Goal: Communication & Community: Answer question/provide support

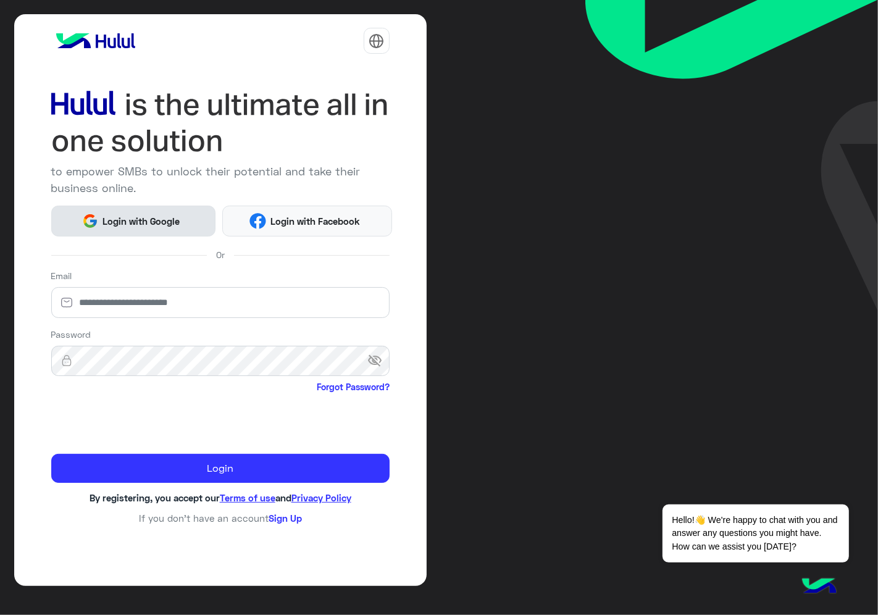
click at [156, 215] on span "Login with Google" at bounding box center [141, 221] width 86 height 14
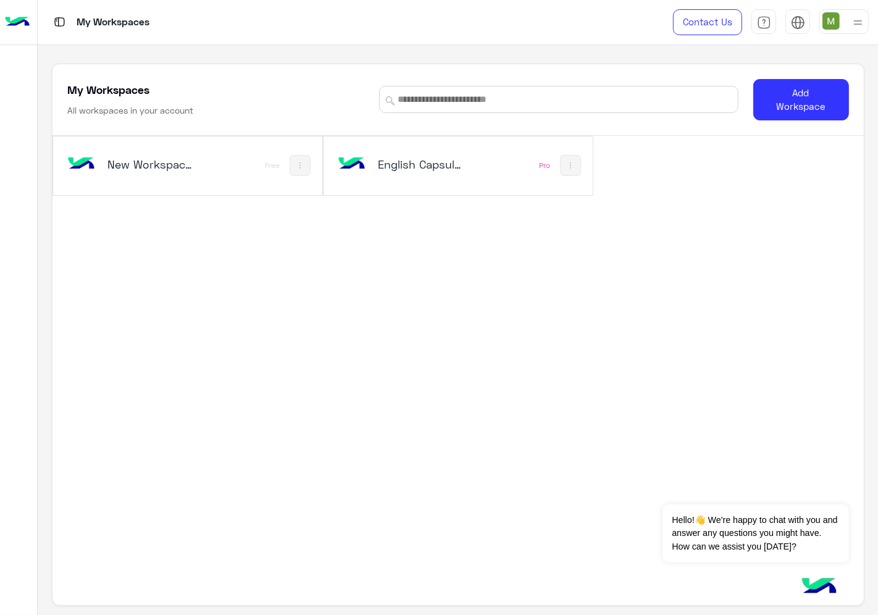
click at [430, 164] on h5 "English Capsules" at bounding box center [422, 164] width 88 height 15
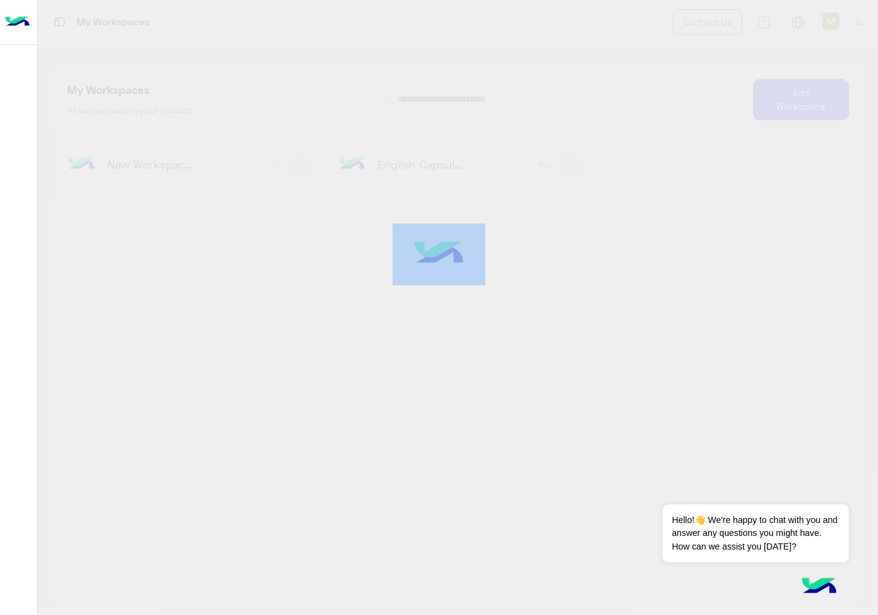
click at [430, 164] on div at bounding box center [439, 307] width 878 height 616
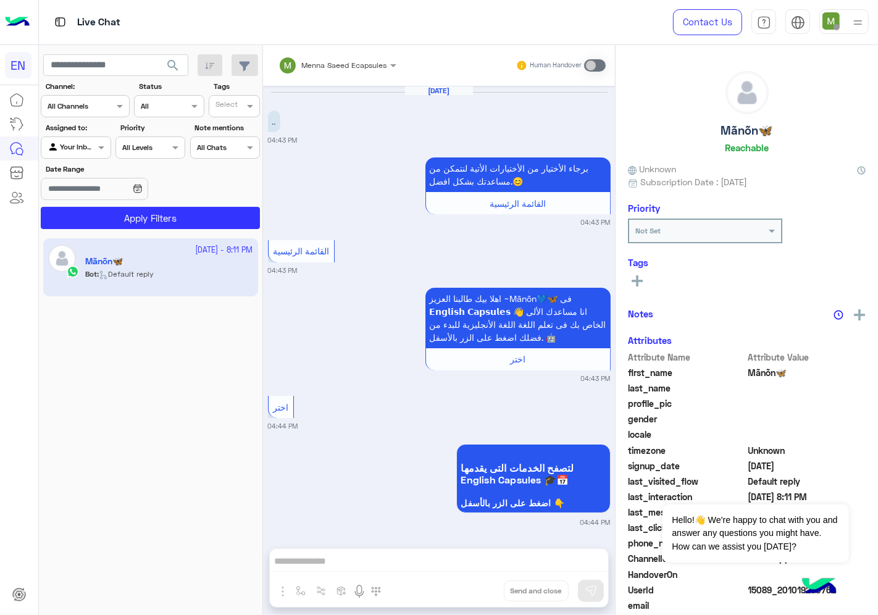
scroll to position [681, 0]
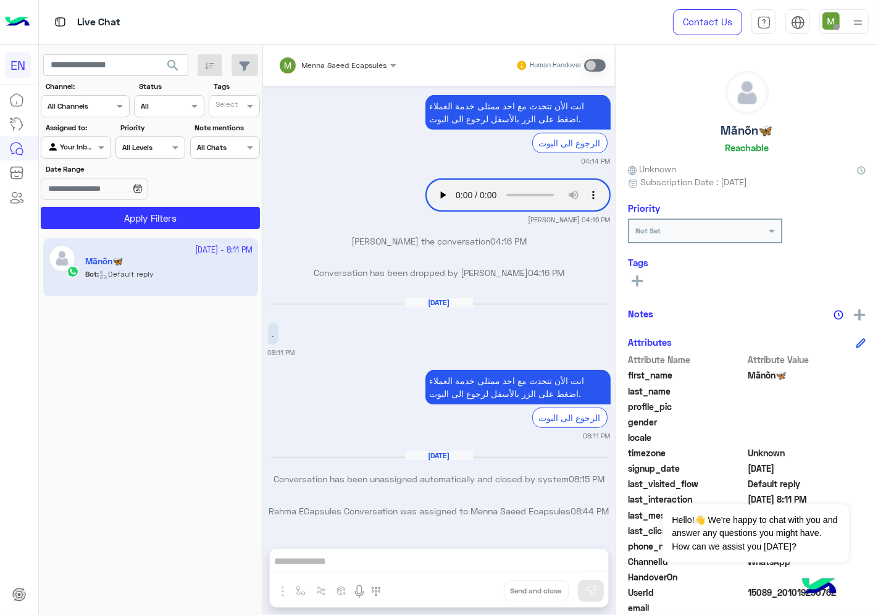
click at [76, 149] on input "text" at bounding box center [62, 146] width 28 height 11
click at [84, 109] on input "text" at bounding box center [70, 104] width 45 height 11
click at [73, 149] on b "WhatsApp" at bounding box center [83, 154] width 43 height 11
click at [73, 151] on input "text" at bounding box center [62, 146] width 28 height 11
click at [77, 196] on b "Unassigned" at bounding box center [82, 195] width 47 height 11
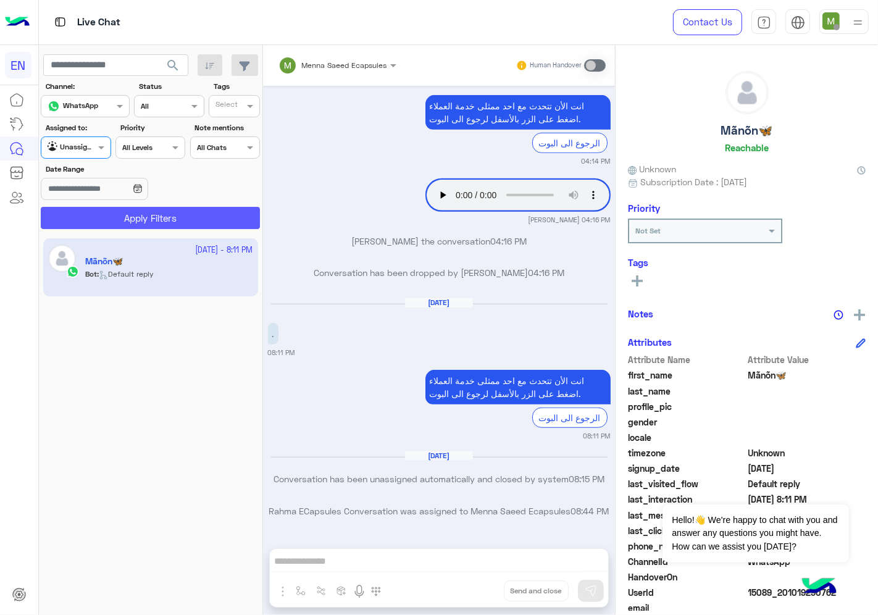
click at [116, 227] on button "Apply Filters" at bounding box center [150, 218] width 219 height 22
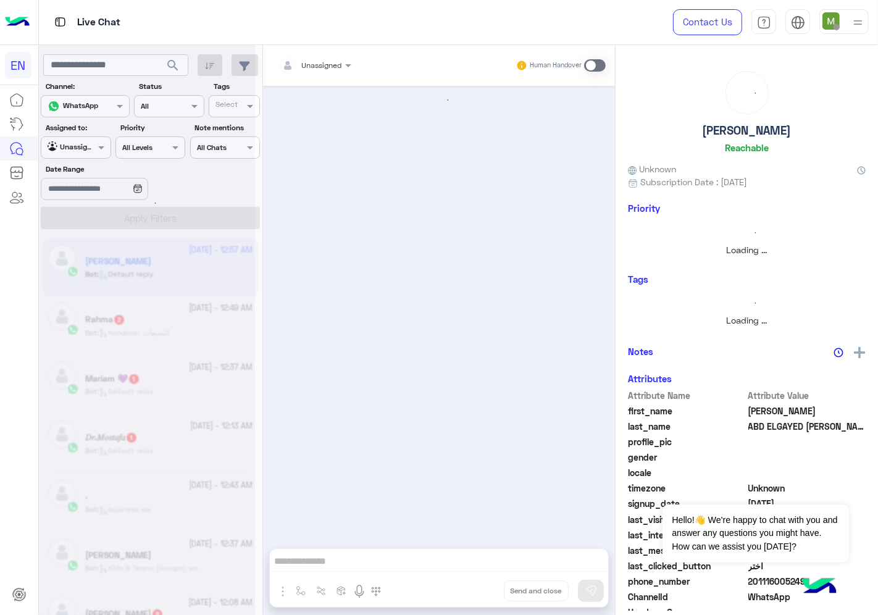
scroll to position [124, 0]
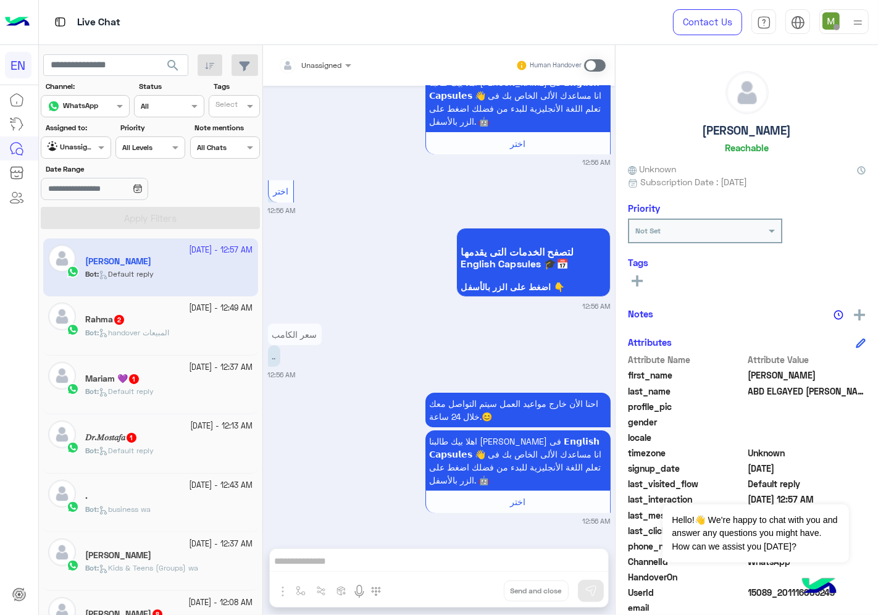
click at [94, 148] on div at bounding box center [75, 146] width 69 height 12
drag, startPoint x: 84, startPoint y: 244, endPoint x: 90, endPoint y: 233, distance: 12.7
click at [85, 245] on b "Your Team" at bounding box center [80, 243] width 42 height 11
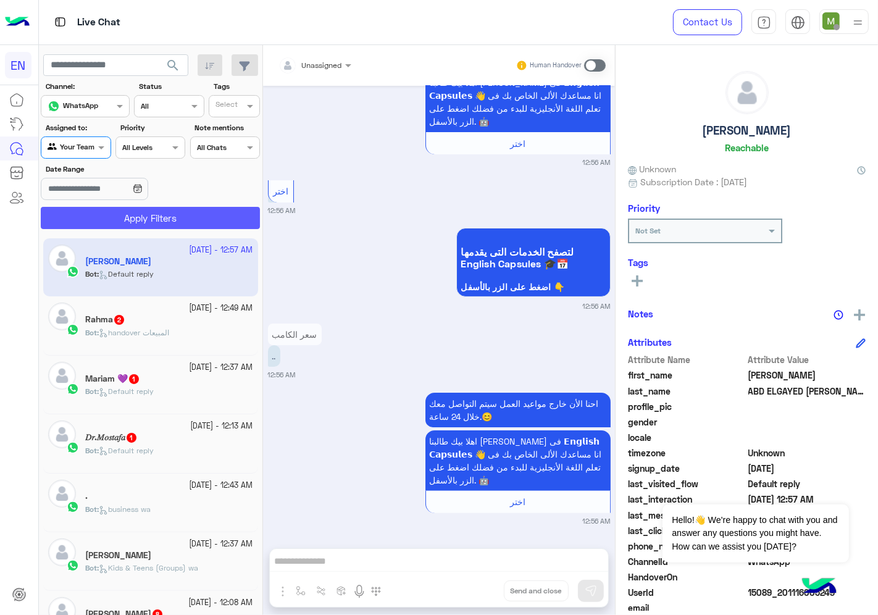
click at [109, 215] on button "Apply Filters" at bounding box center [150, 218] width 219 height 22
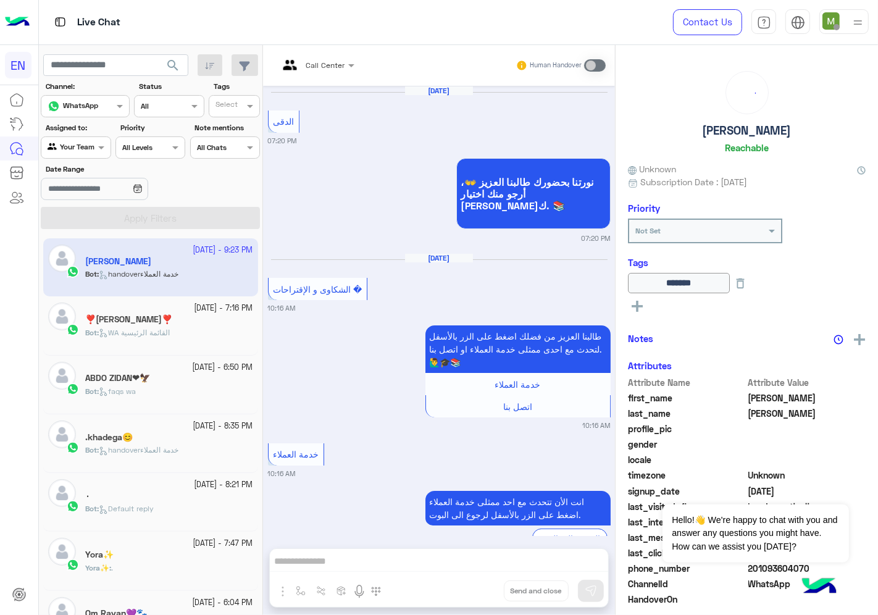
scroll to position [947, 0]
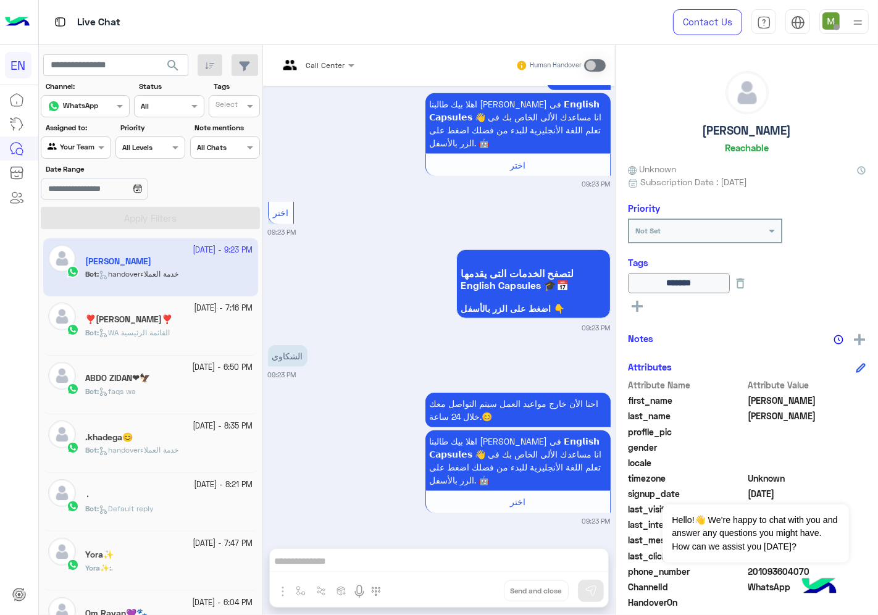
click at [74, 141] on div "Agent Filter Your Team" at bounding box center [76, 148] width 70 height 22
click at [82, 201] on div "Unassigned" at bounding box center [77, 195] width 72 height 24
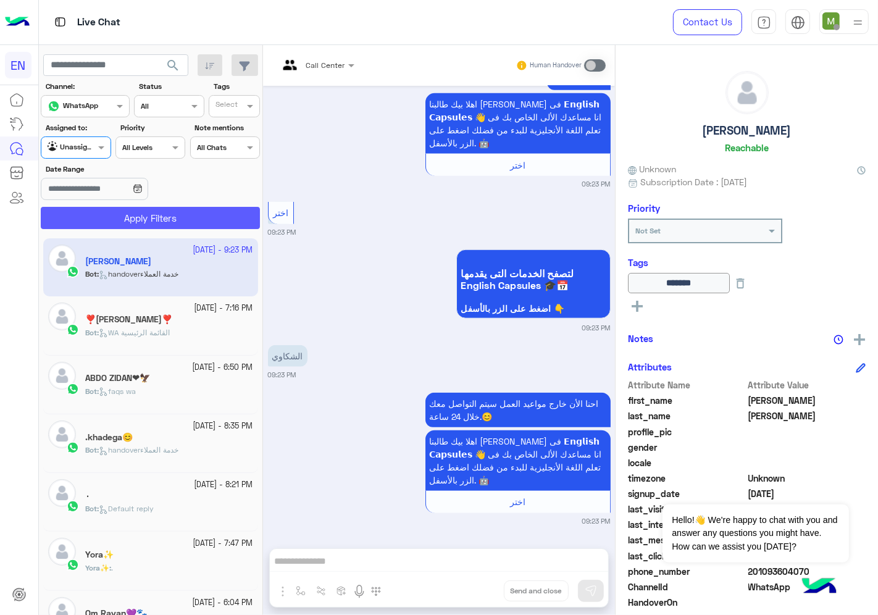
click at [128, 220] on button "Apply Filters" at bounding box center [150, 218] width 219 height 22
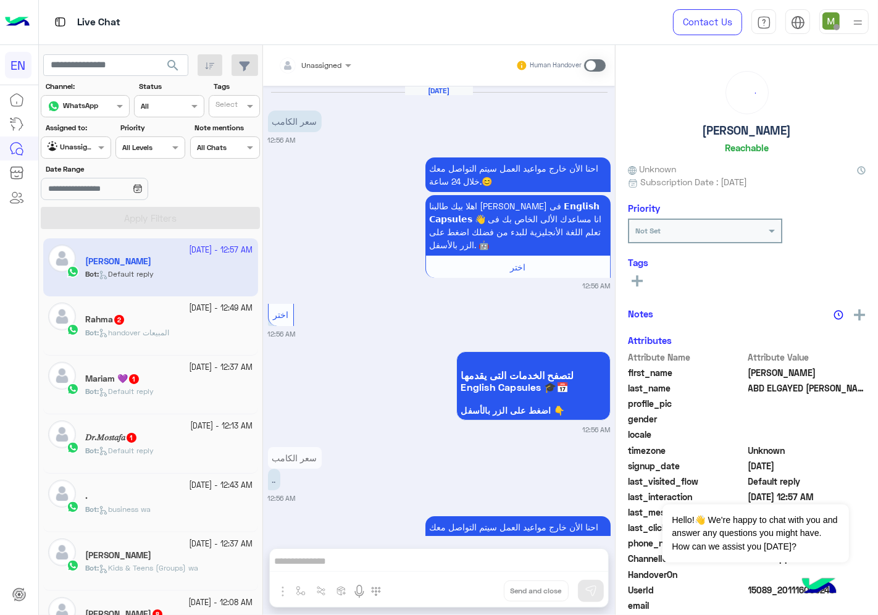
scroll to position [124, 0]
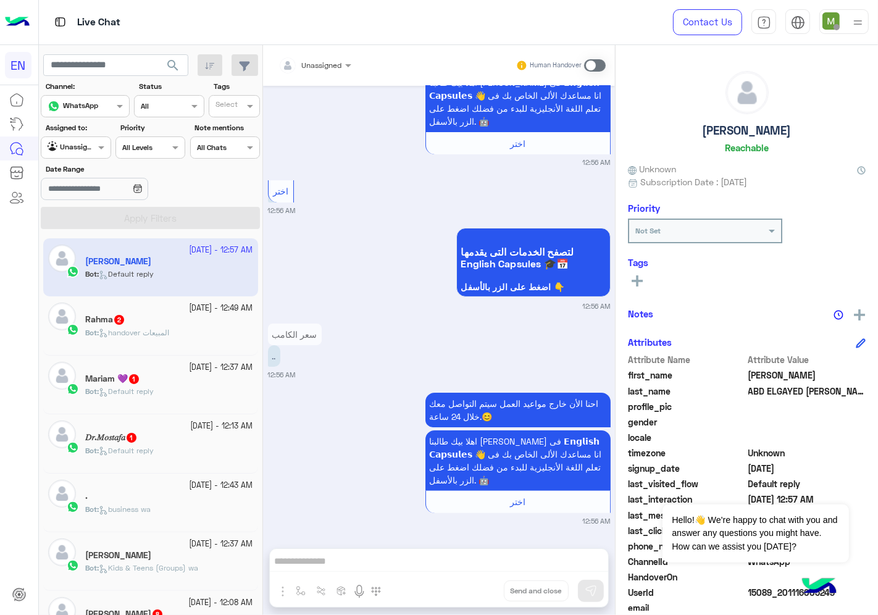
click at [328, 57] on div at bounding box center [314, 63] width 85 height 12
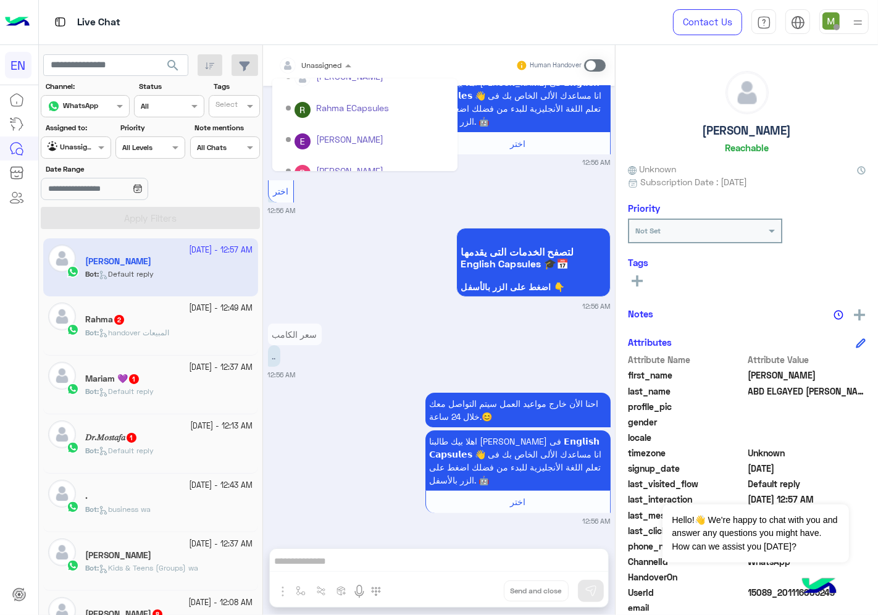
scroll to position [204, 0]
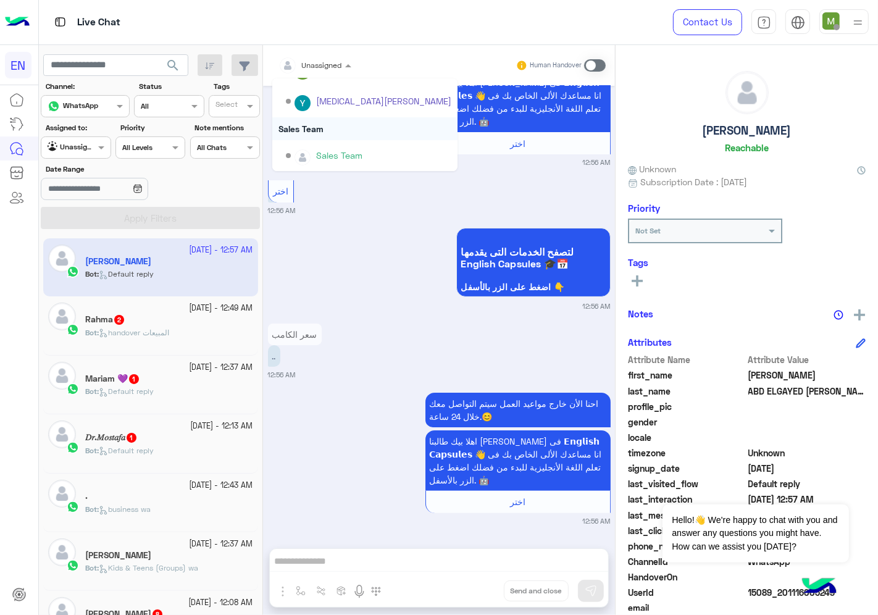
click at [324, 127] on div "Sales Team" at bounding box center [364, 128] width 185 height 23
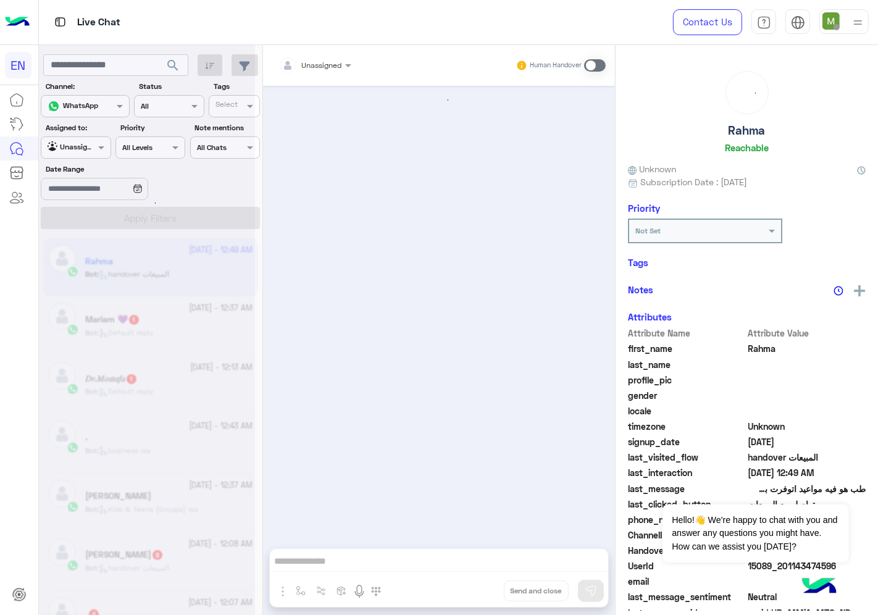
scroll to position [1078, 0]
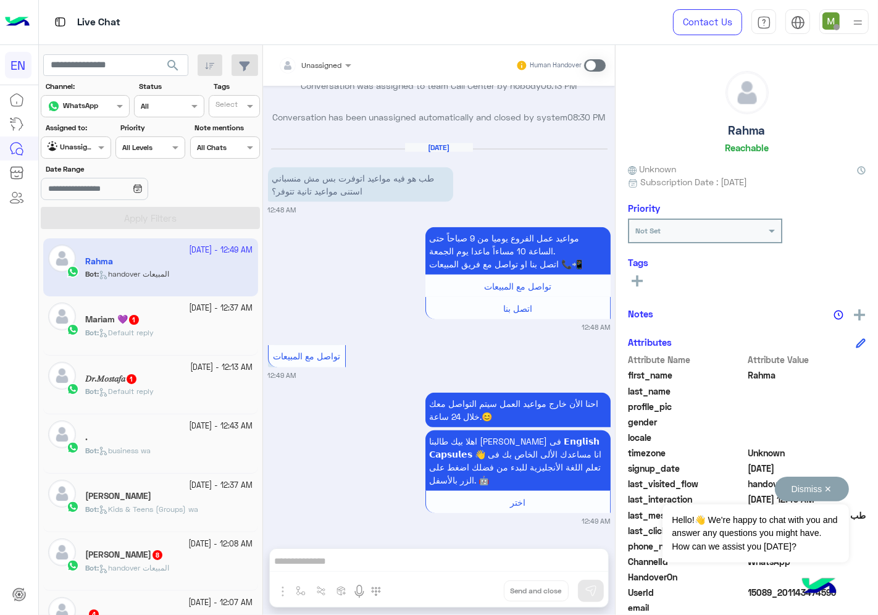
click at [831, 490] on button "Dismiss ✕" at bounding box center [812, 489] width 74 height 25
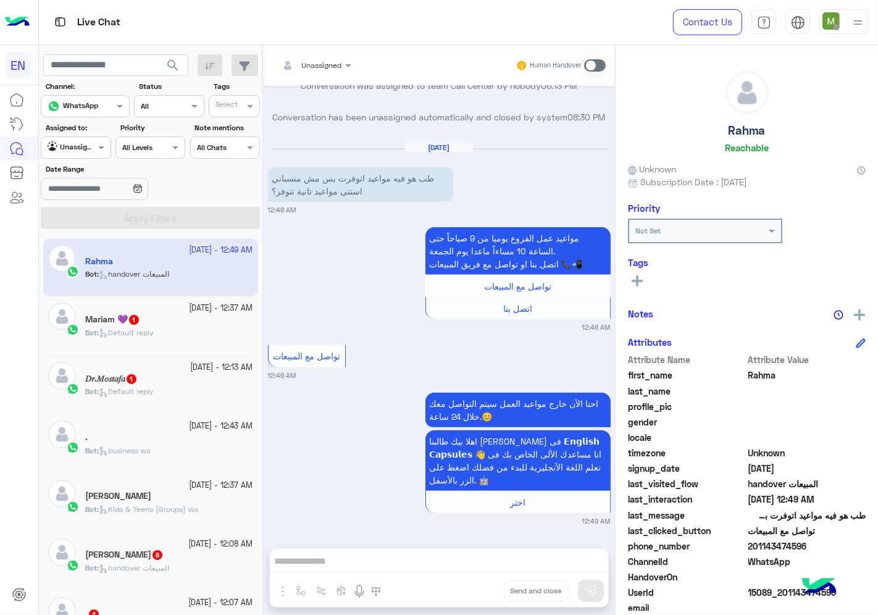
click at [84, 146] on div at bounding box center [75, 146] width 69 height 12
click at [87, 238] on b "Your Team" at bounding box center [80, 243] width 42 height 11
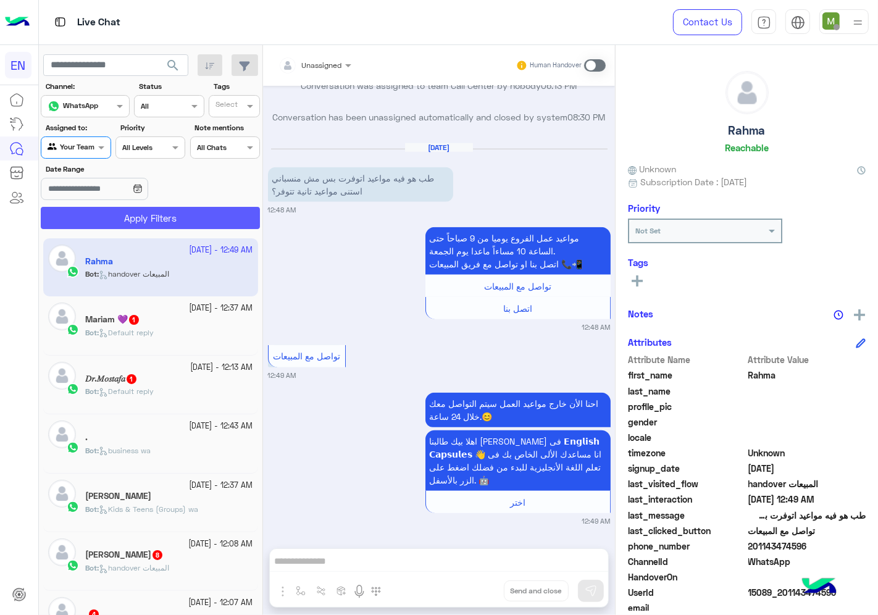
click at [140, 213] on button "Apply Filters" at bounding box center [150, 218] width 219 height 22
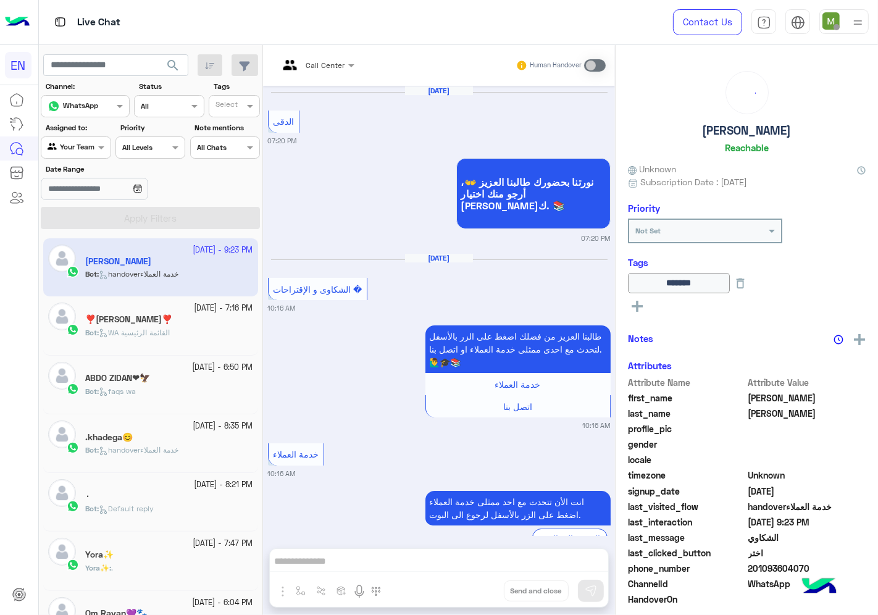
scroll to position [947, 0]
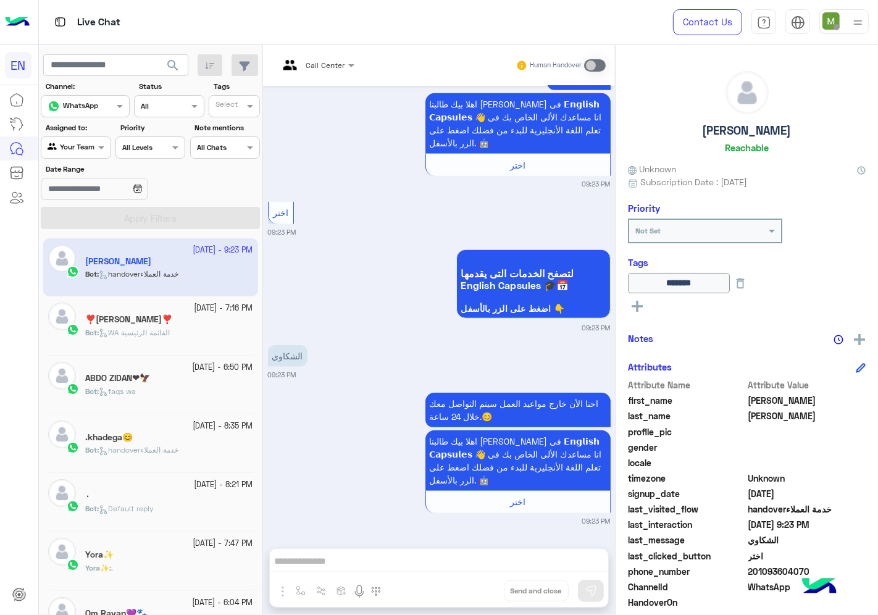
click at [78, 145] on div at bounding box center [75, 146] width 69 height 12
click at [84, 194] on b "Unassigned" at bounding box center [82, 195] width 47 height 11
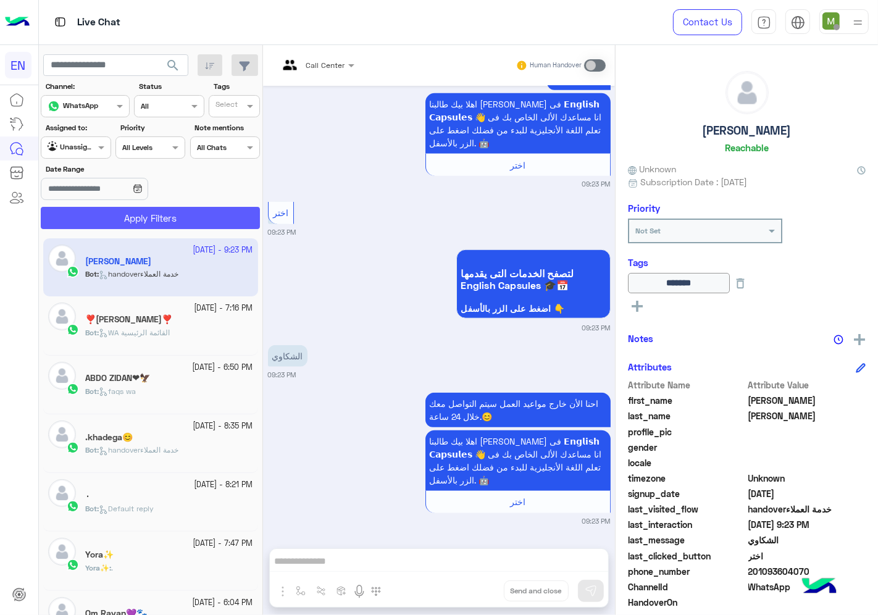
click at [126, 219] on button "Apply Filters" at bounding box center [150, 218] width 219 height 22
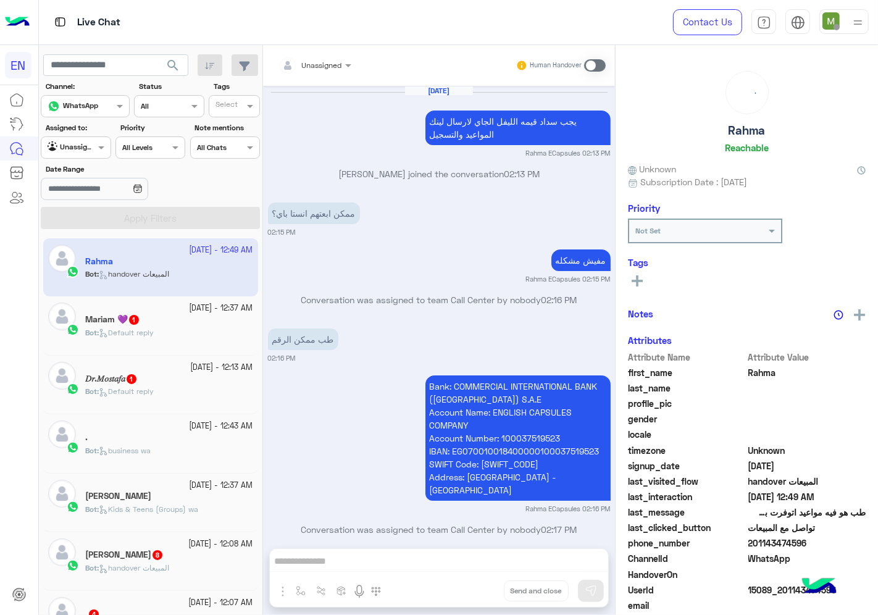
scroll to position [1078, 0]
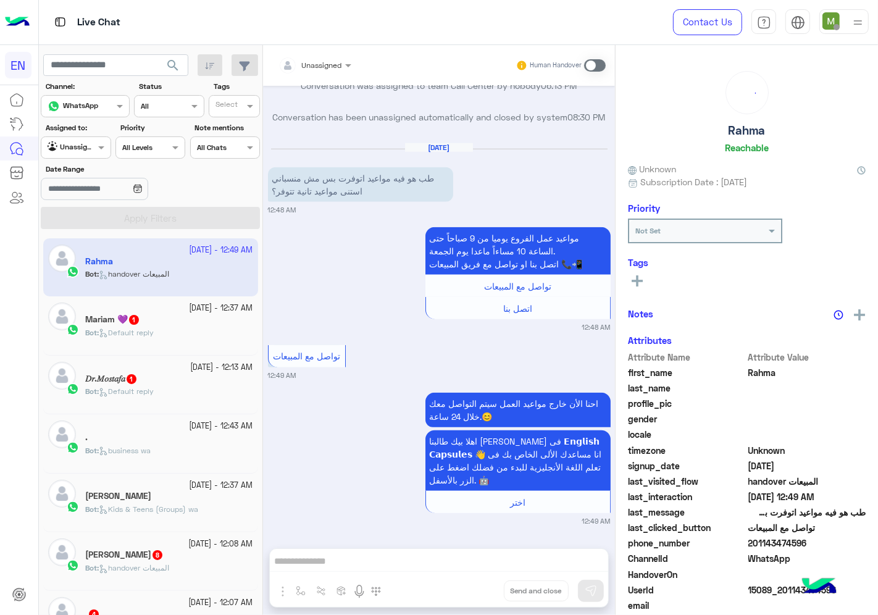
click at [90, 152] on div "Unassigned" at bounding box center [71, 147] width 47 height 12
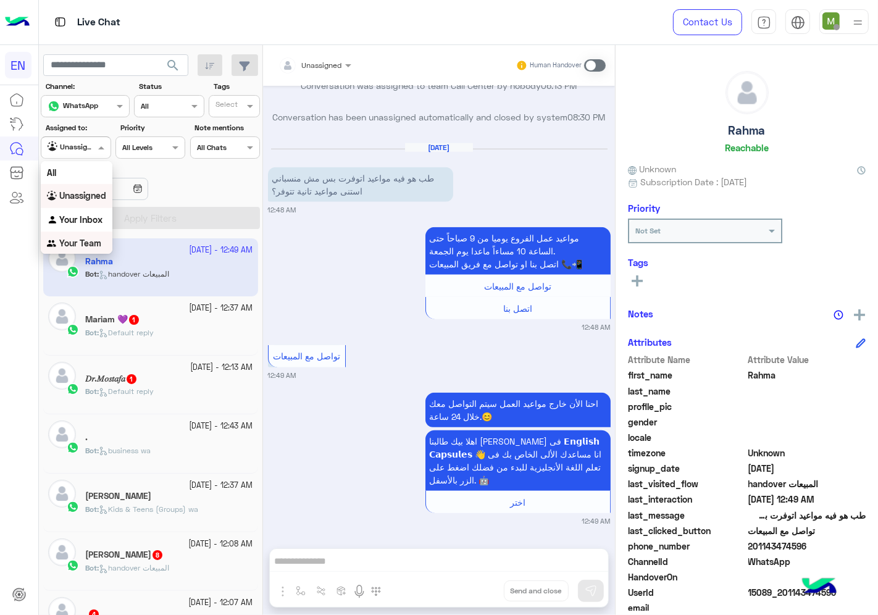
click at [95, 245] on b "Your Team" at bounding box center [80, 243] width 42 height 11
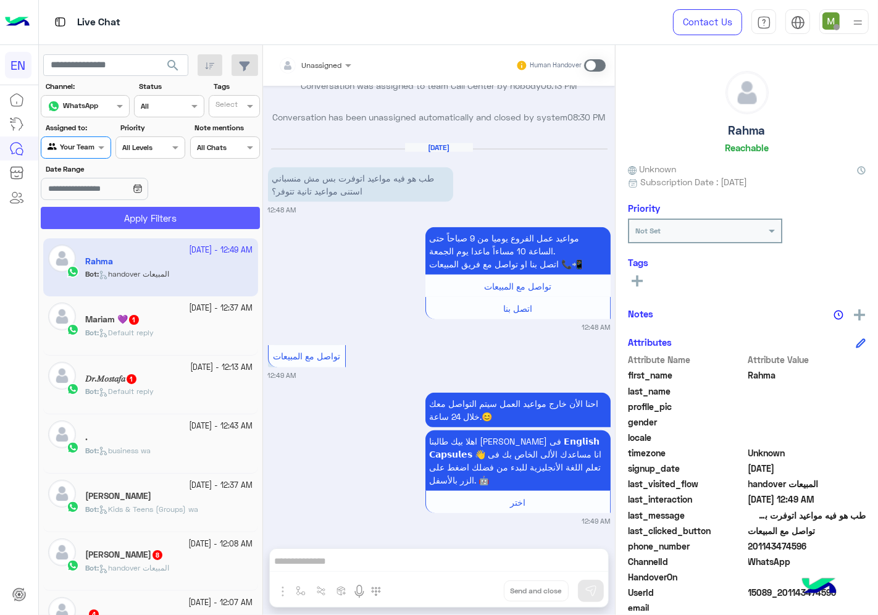
click at [131, 224] on button "Apply Filters" at bounding box center [150, 218] width 219 height 22
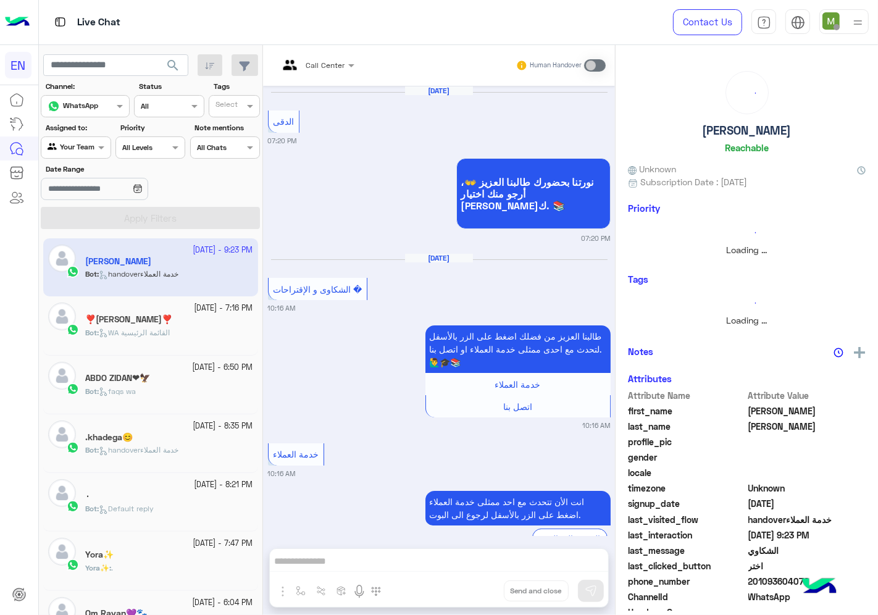
scroll to position [947, 0]
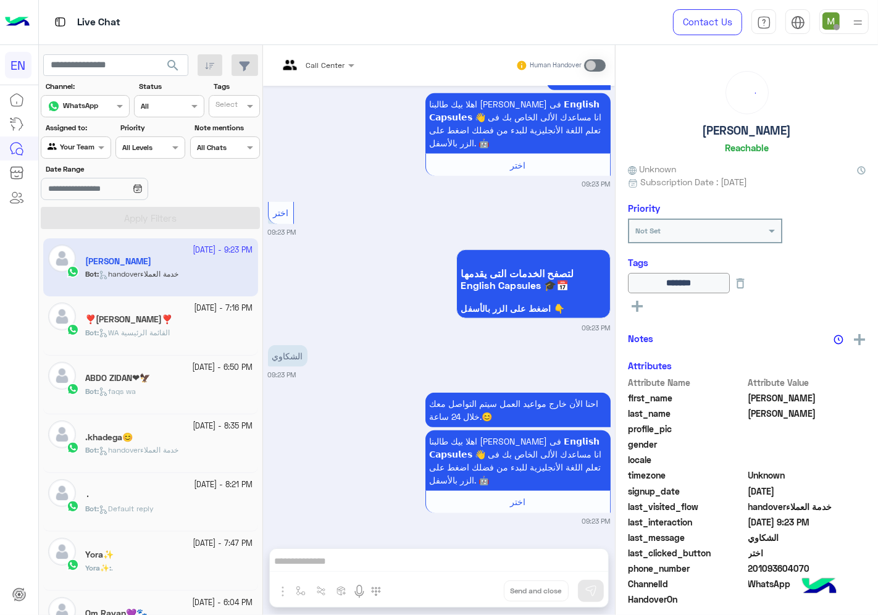
click at [159, 276] on app-inbox-user "15 September - 9:23 PM Mahmoud Abdurhman Bot : handoverخدمة العملاء" at bounding box center [150, 267] width 215 height 58
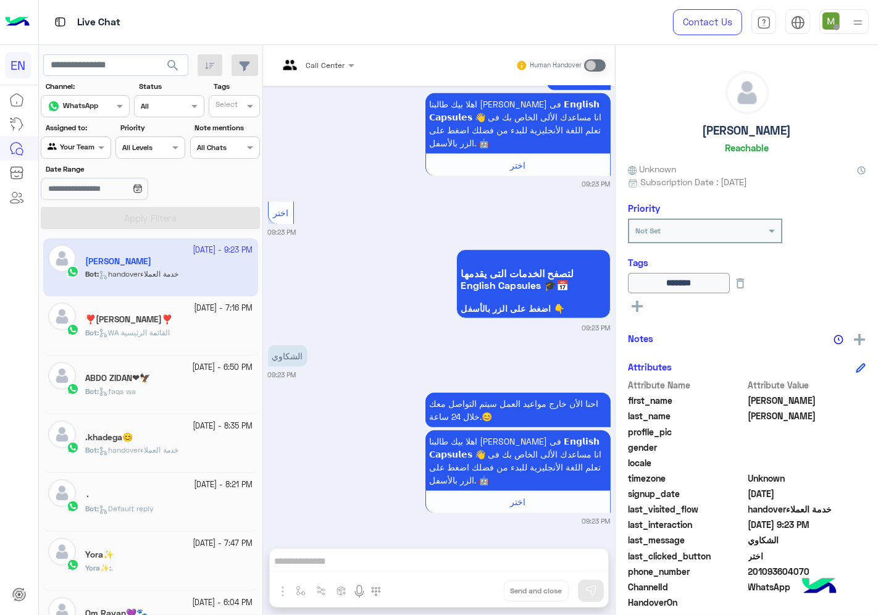
click at [429, 562] on div "Call Center Human Handover Aug 7, 2025 الدقى 07:20 PM نورتنا بحضورك طالبنا العز…" at bounding box center [439, 332] width 352 height 575
click at [410, 569] on div "Call Center Human Handover Aug 7, 2025 الدقى 07:20 PM نورتنا بحضورك طالبنا العز…" at bounding box center [439, 332] width 352 height 575
click at [85, 151] on div at bounding box center [75, 146] width 69 height 12
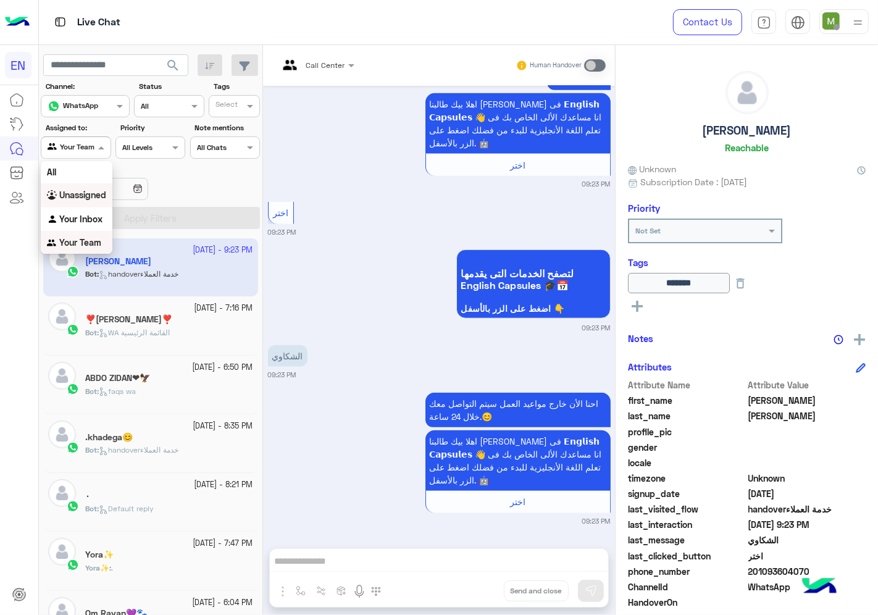
click at [76, 193] on b "Unassigned" at bounding box center [82, 195] width 47 height 11
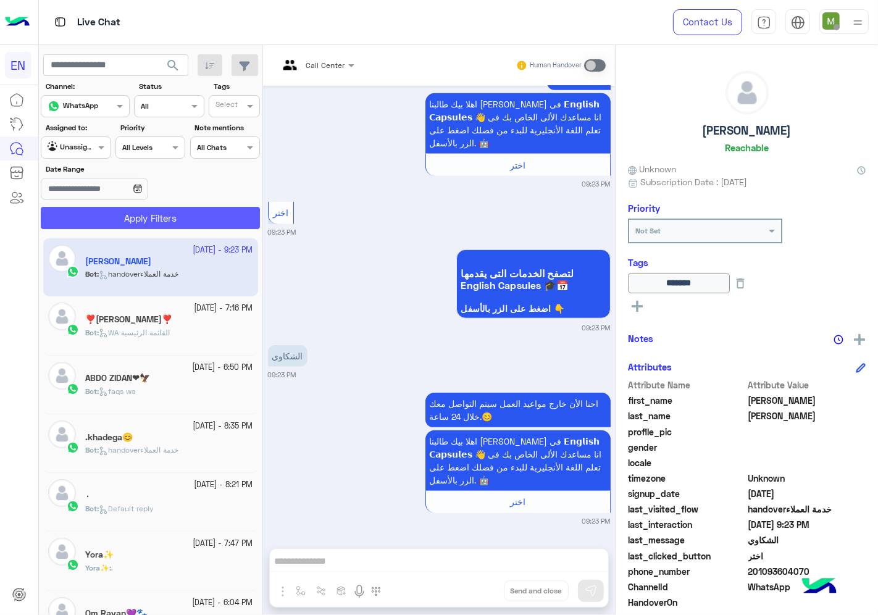
click at [127, 229] on button "Apply Filters" at bounding box center [150, 218] width 219 height 22
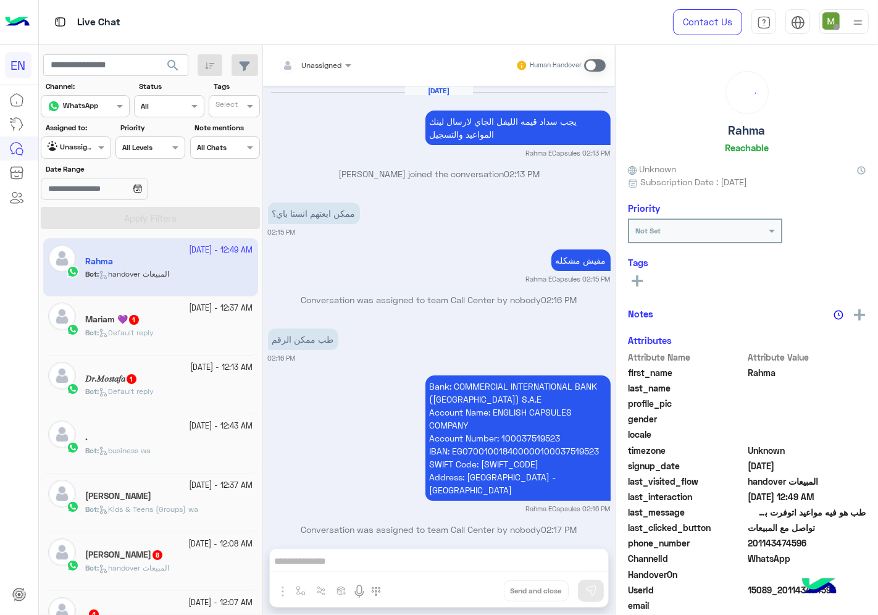
scroll to position [1078, 0]
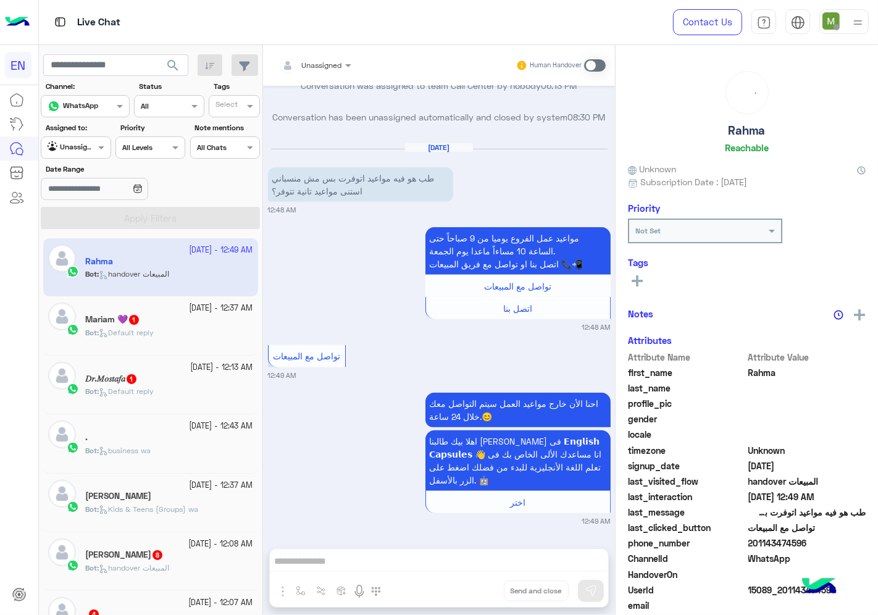
click at [559, 557] on div "Unassigned Human Handover Sep 15, 2025 يجب سداد قيمه الليفل الجاي لارسال لينك ا…" at bounding box center [439, 332] width 352 height 575
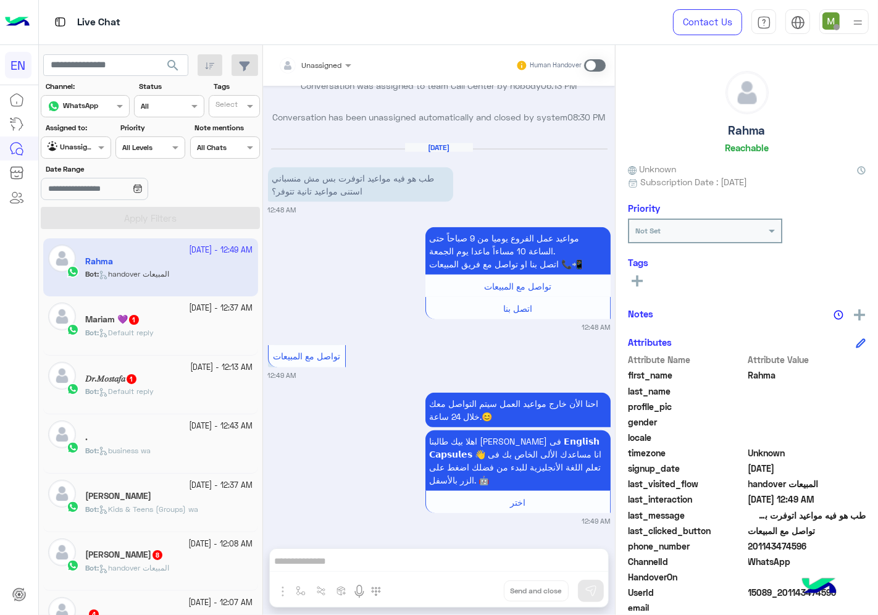
click at [594, 67] on span at bounding box center [595, 65] width 22 height 12
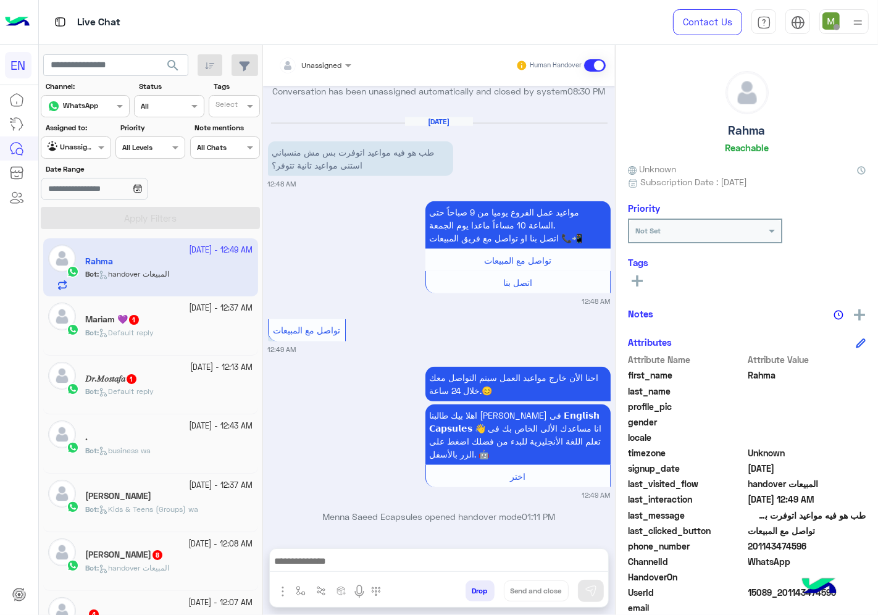
scroll to position [1109, 0]
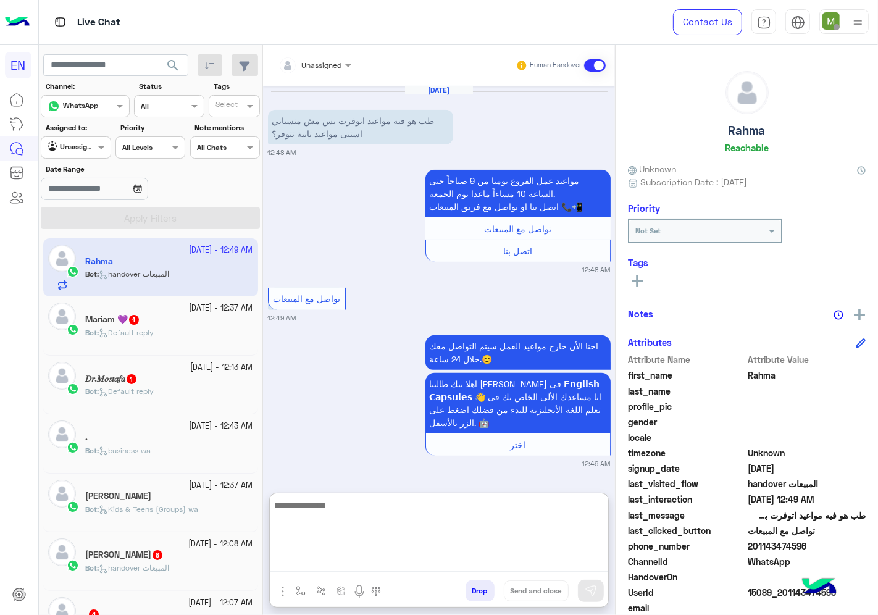
click at [511, 566] on textarea at bounding box center [439, 535] width 339 height 74
type textarea "*"
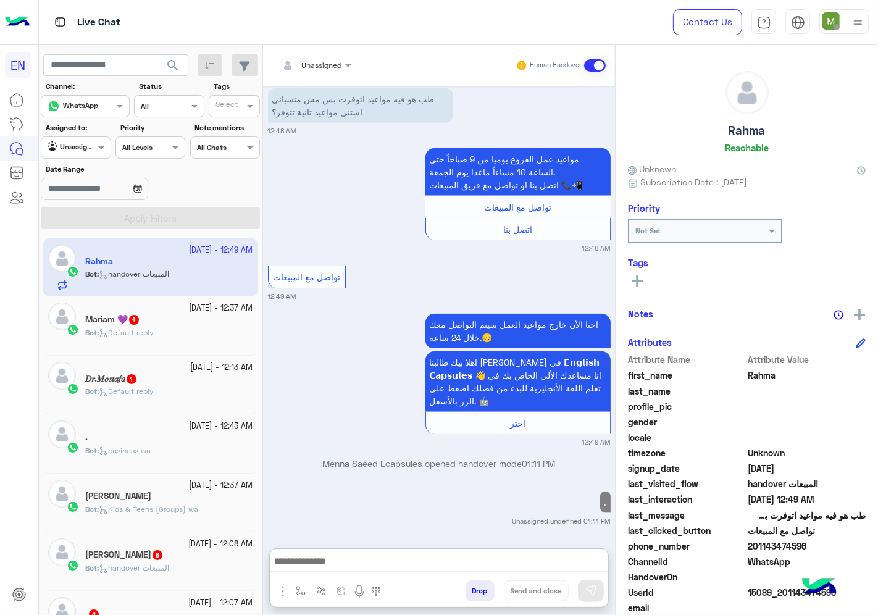
click at [79, 146] on div at bounding box center [75, 146] width 69 height 12
click at [88, 218] on b "Your Inbox" at bounding box center [80, 219] width 43 height 11
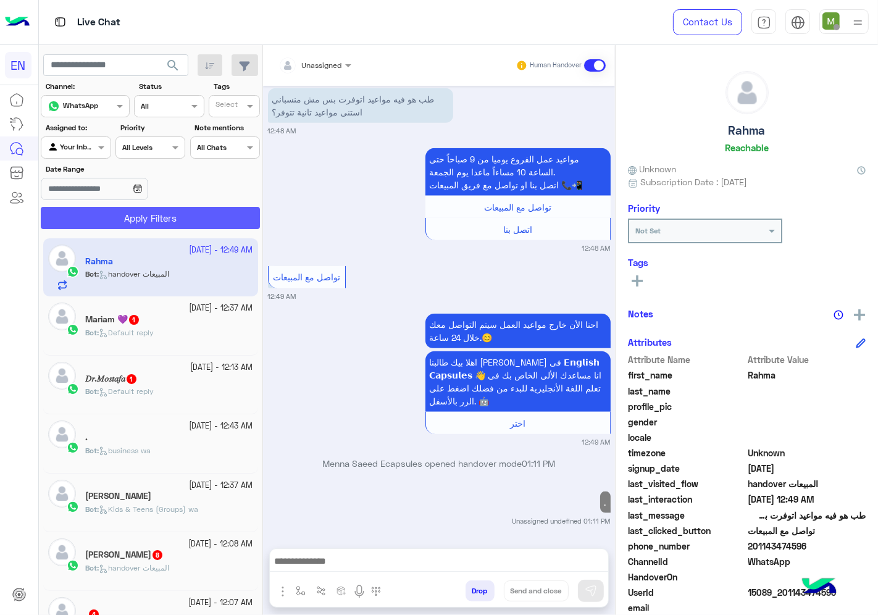
click at [116, 221] on button "Apply Filters" at bounding box center [150, 218] width 219 height 22
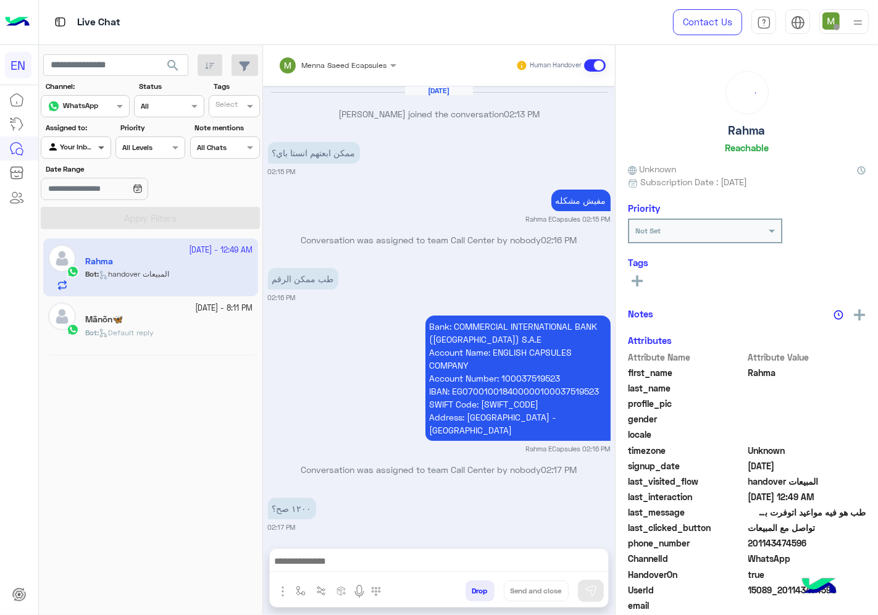
scroll to position [1049, 0]
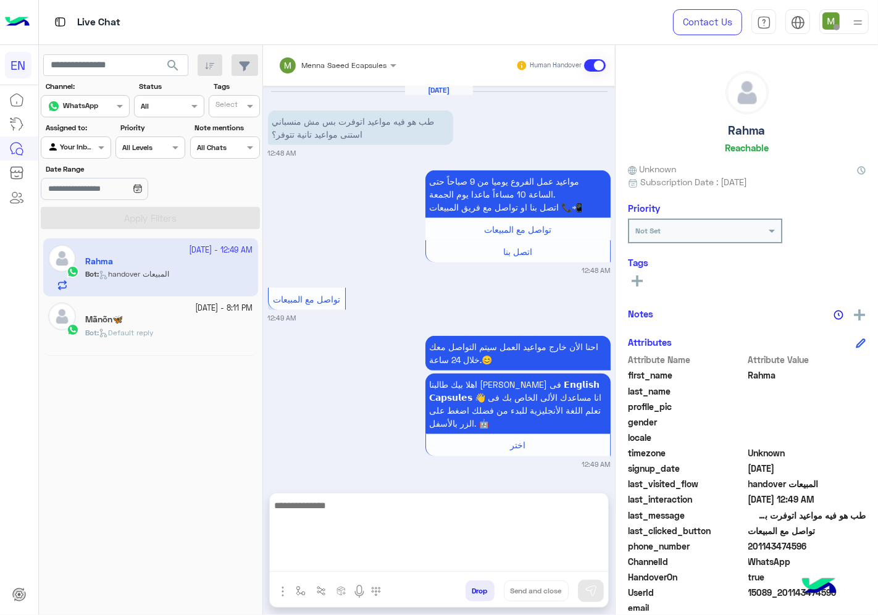
click at [515, 560] on textarea at bounding box center [439, 535] width 339 height 74
type textarea "*"
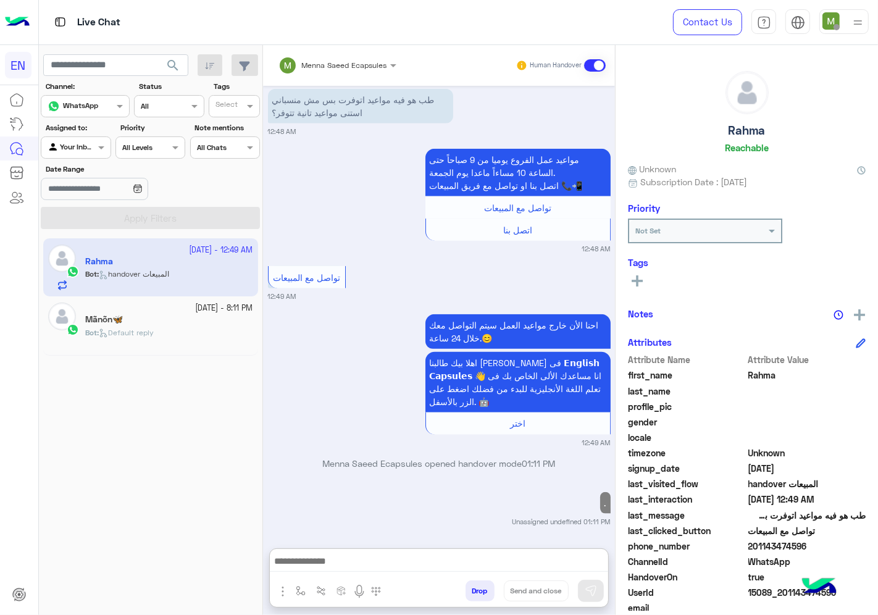
click at [182, 337] on div "Bot : Default reply" at bounding box center [169, 338] width 168 height 22
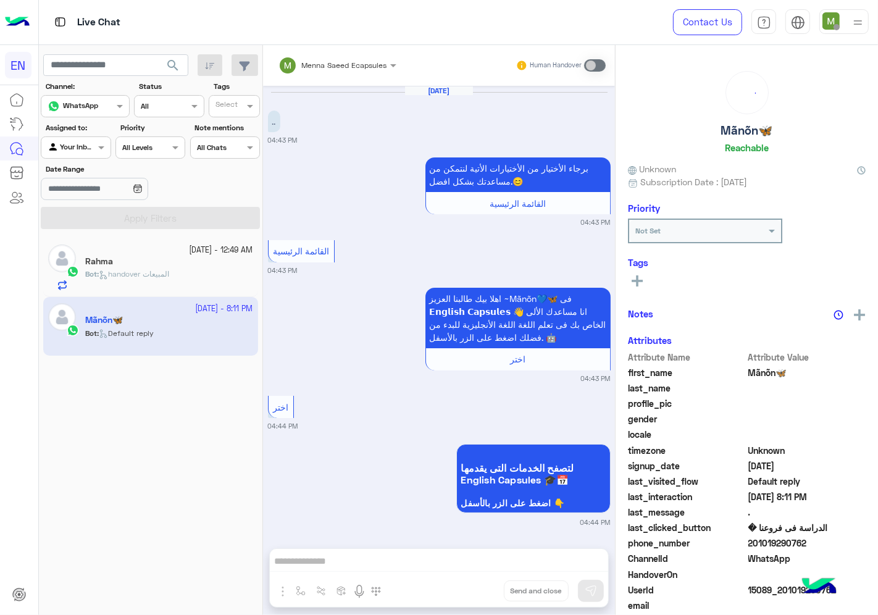
scroll to position [681, 0]
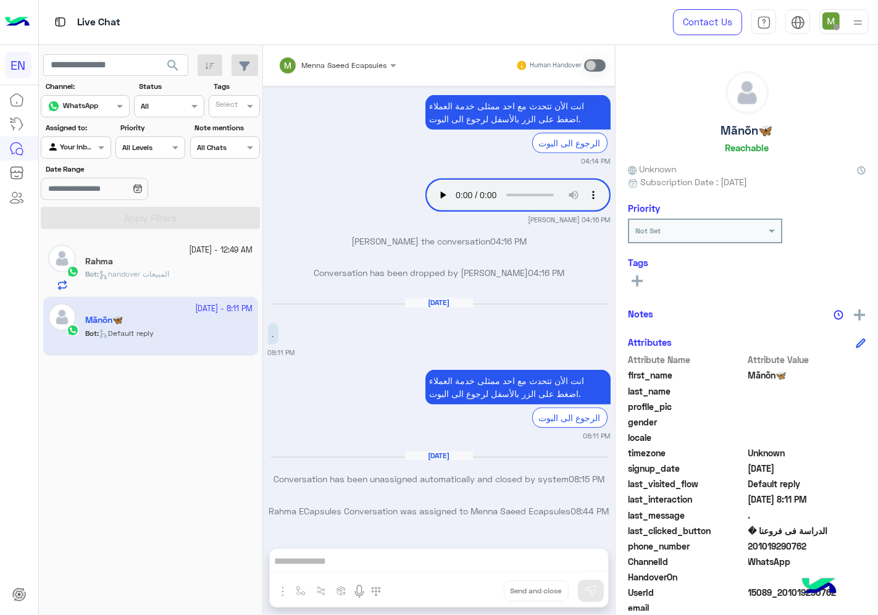
click at [179, 282] on div "Bot : handover المبيعات" at bounding box center [169, 280] width 168 height 22
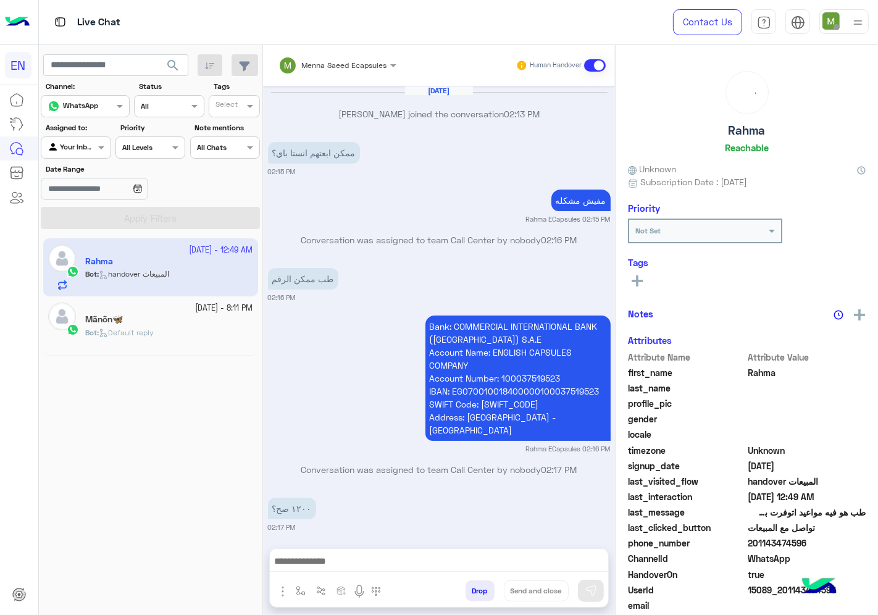
scroll to position [1049, 0]
